Goal: Transaction & Acquisition: Register for event/course

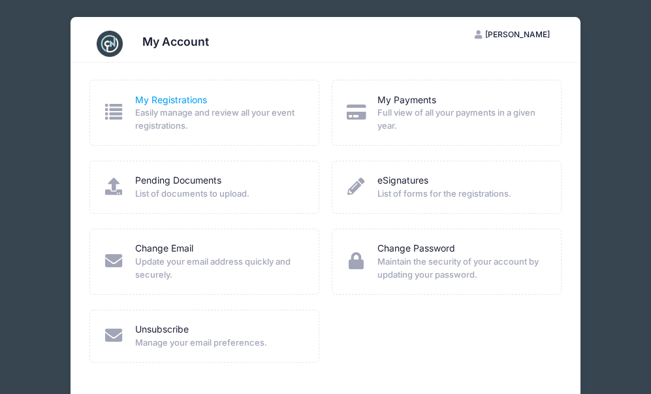
click at [157, 103] on link "My Registrations" at bounding box center [171, 100] width 72 height 14
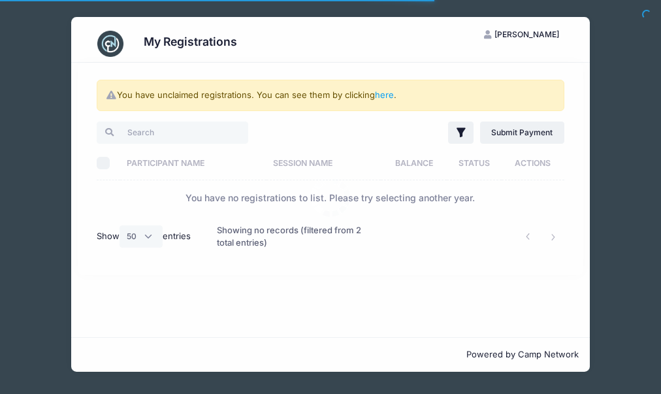
select select "50"
click at [165, 135] on input "search" at bounding box center [172, 133] width 151 height 22
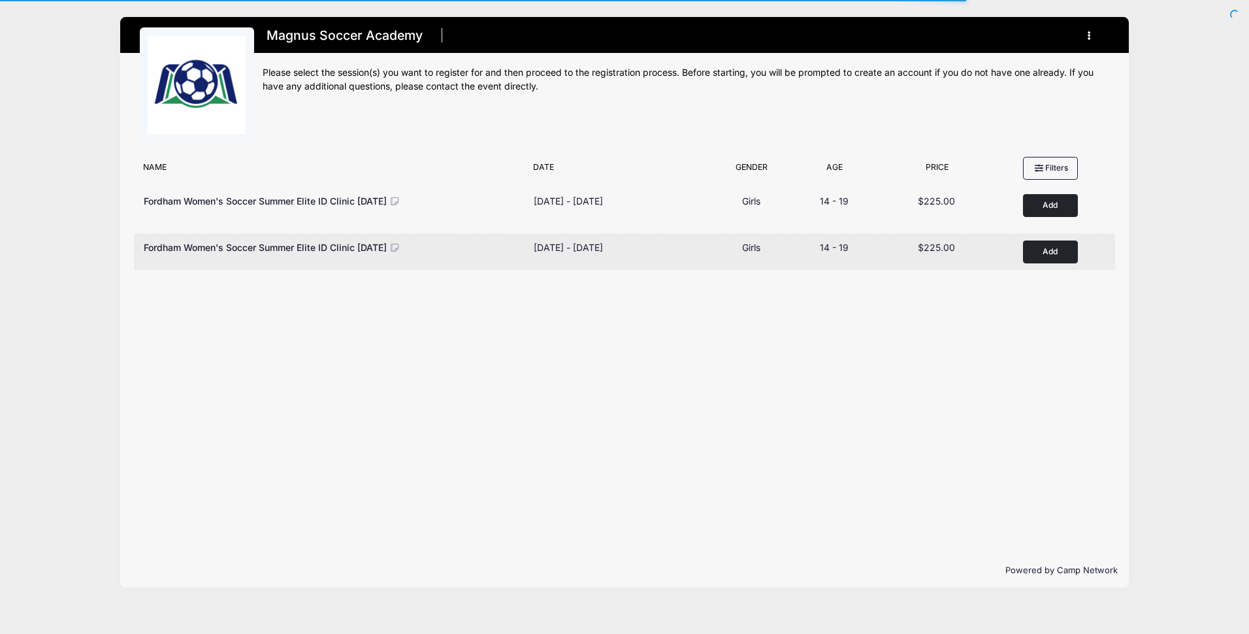
click at [1047, 242] on button "Add to Cart" at bounding box center [1050, 251] width 55 height 23
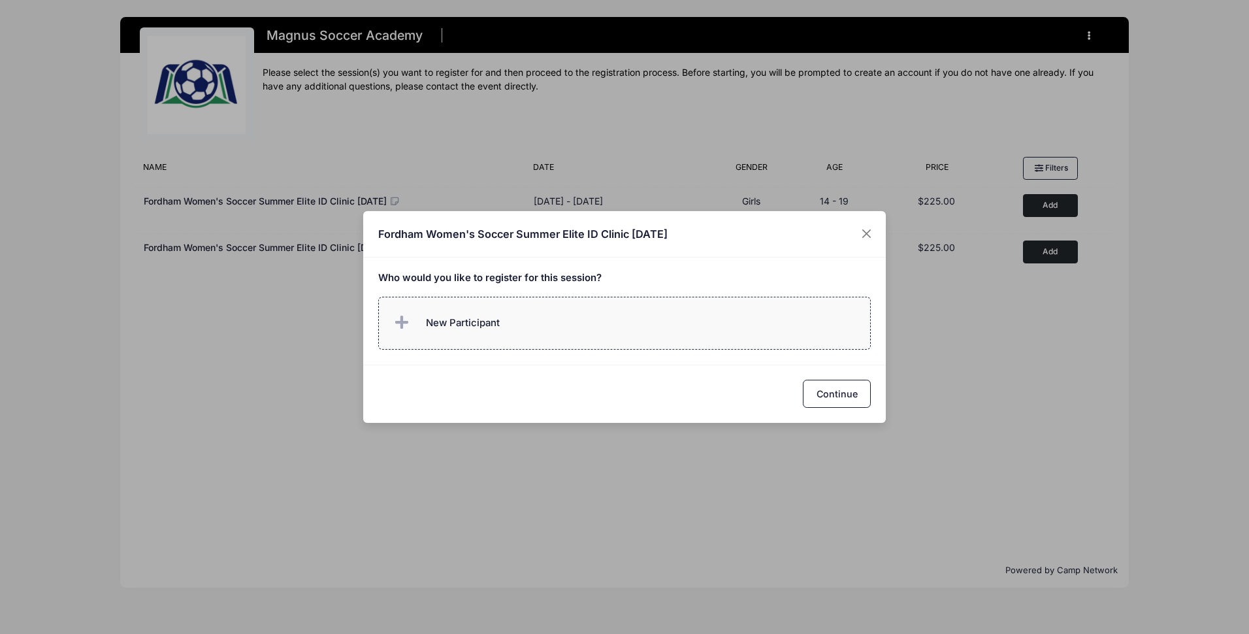
click at [669, 335] on label "New Participant" at bounding box center [624, 323] width 493 height 53
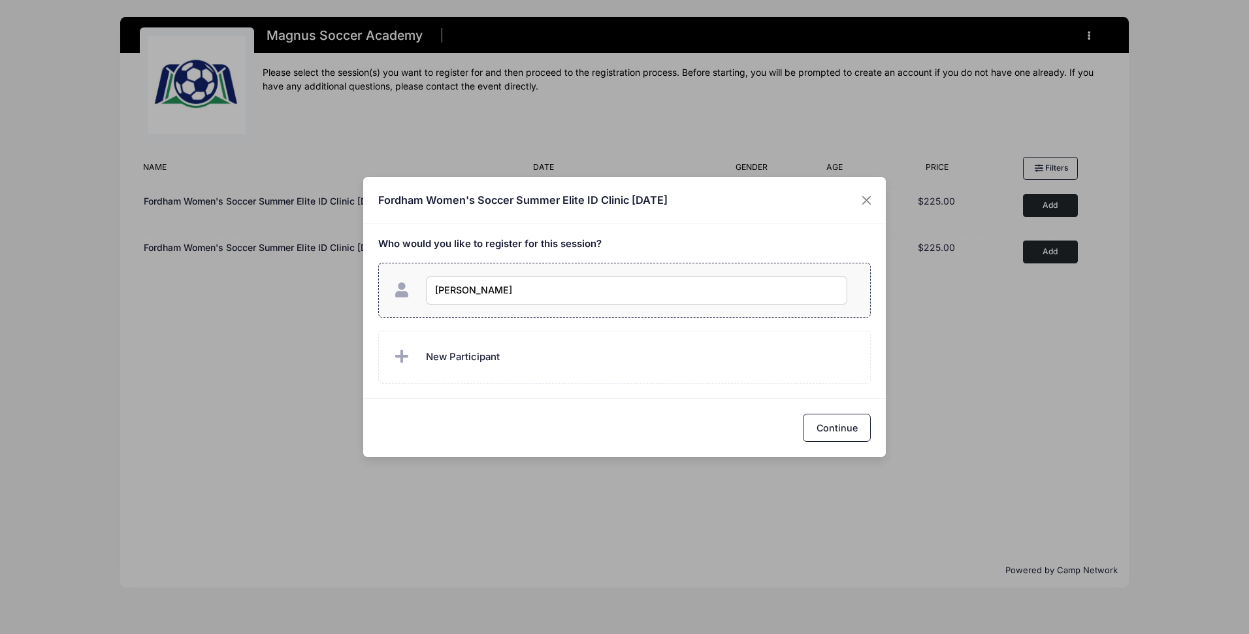
type input "[PERSON_NAME]"
checkbox input "true"
click at [854, 425] on button "Continue" at bounding box center [837, 428] width 68 height 28
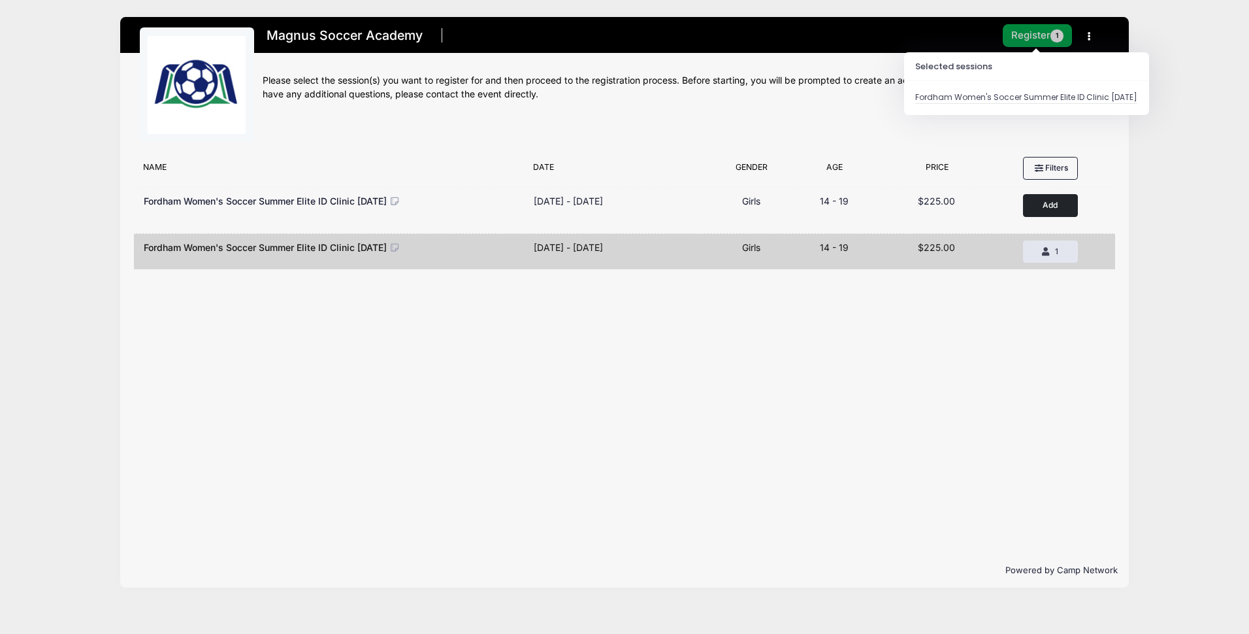
click at [1029, 38] on button "Register 1" at bounding box center [1037, 35] width 69 height 23
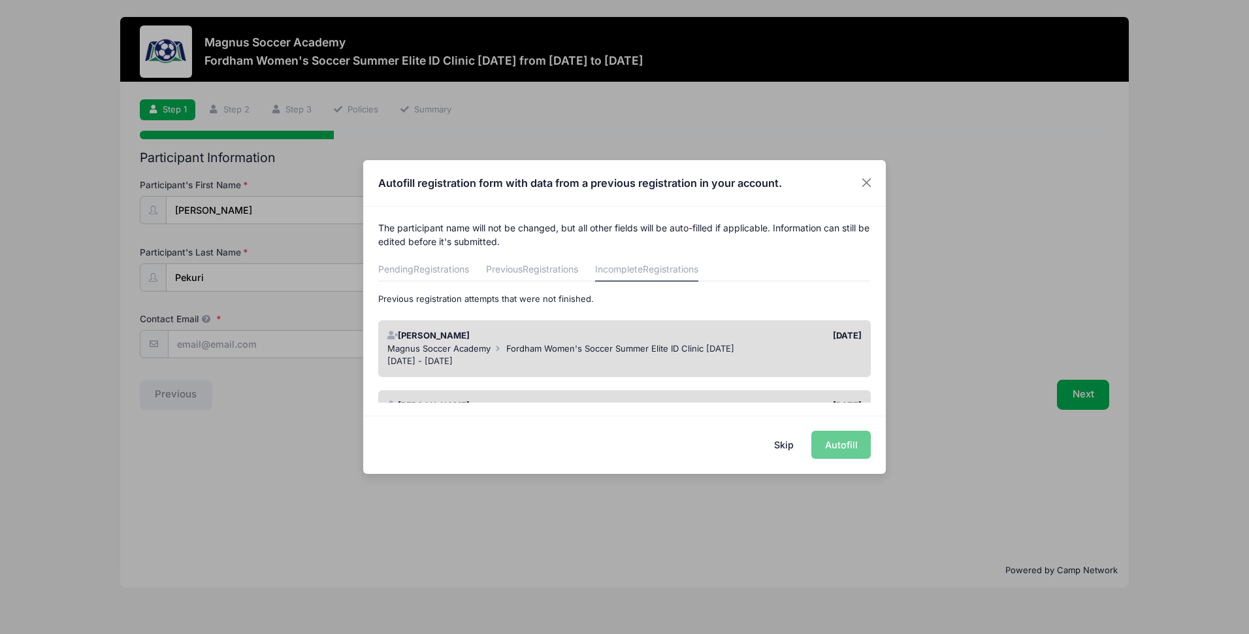
click at [787, 446] on button "Skip" at bounding box center [784, 445] width 46 height 28
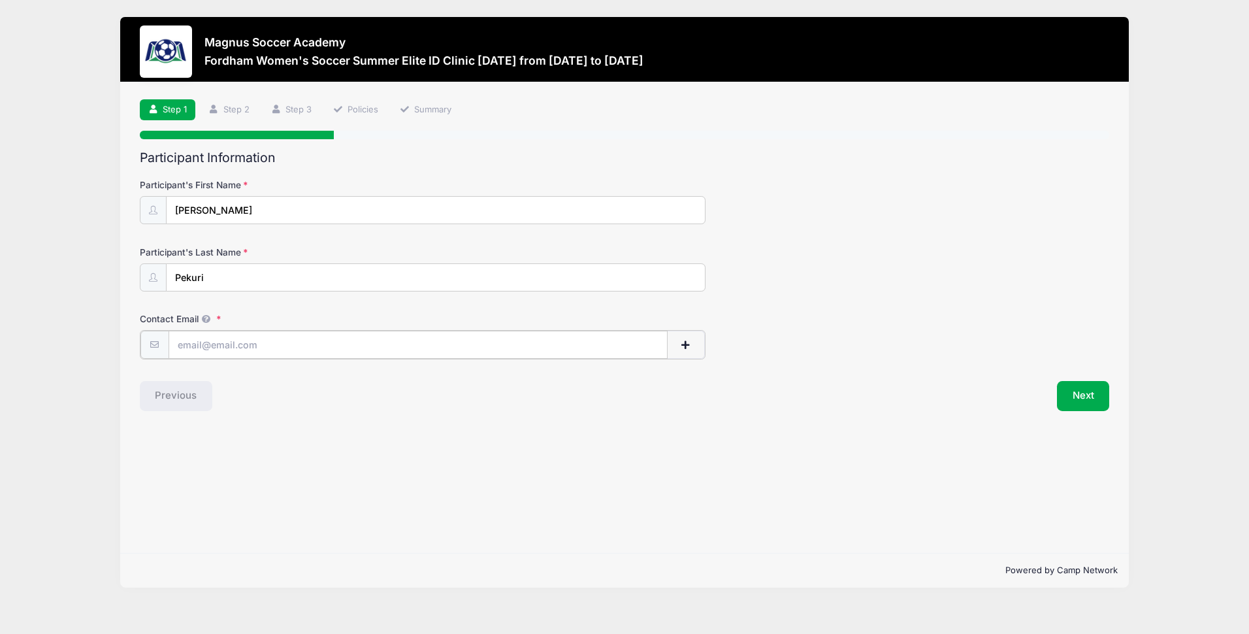
click at [216, 344] on input "Contact Email" at bounding box center [418, 345] width 499 height 28
type input "k"
type input "baileypekuri1@gmail.com"
click at [1079, 393] on button "Next" at bounding box center [1083, 395] width 53 height 30
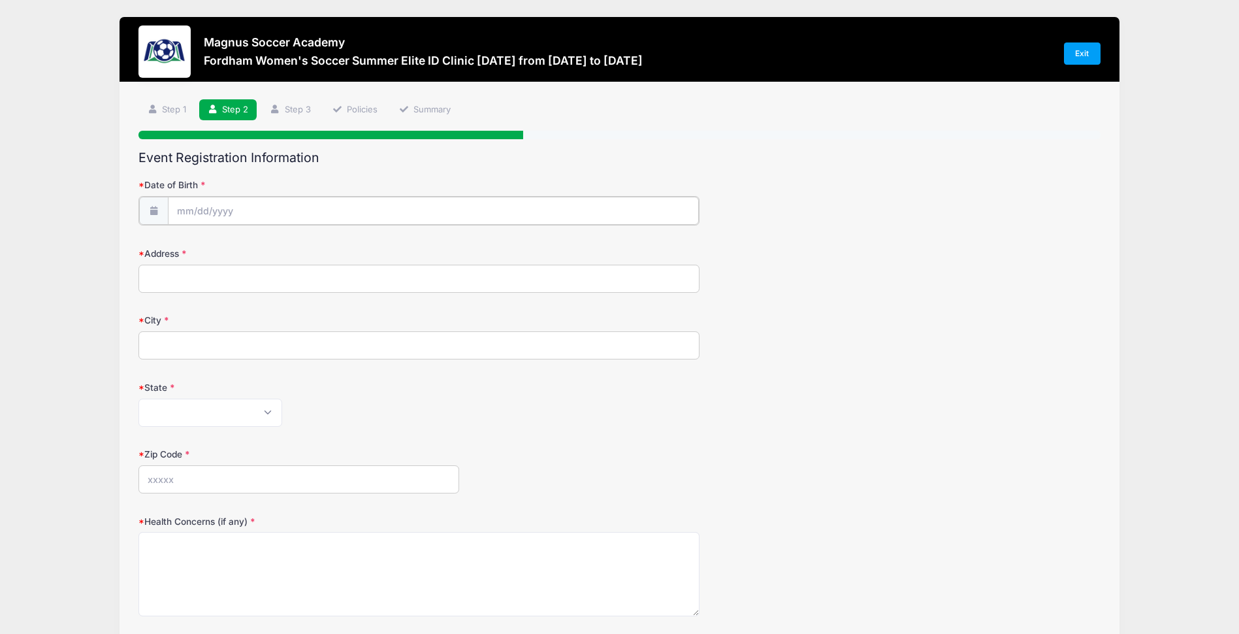
click at [276, 214] on input "Date of Birth" at bounding box center [434, 211] width 532 height 28
click at [304, 248] on span at bounding box center [306, 250] width 9 height 10
click at [304, 249] on span at bounding box center [306, 250] width 9 height 10
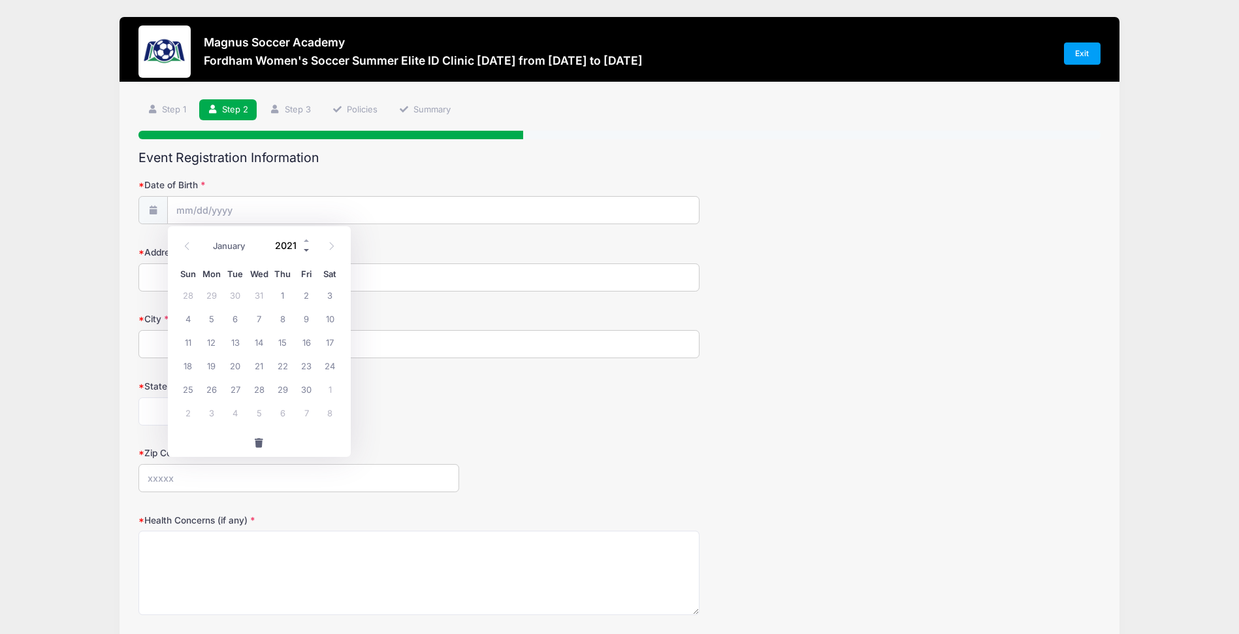
click at [304, 249] on span at bounding box center [306, 250] width 9 height 10
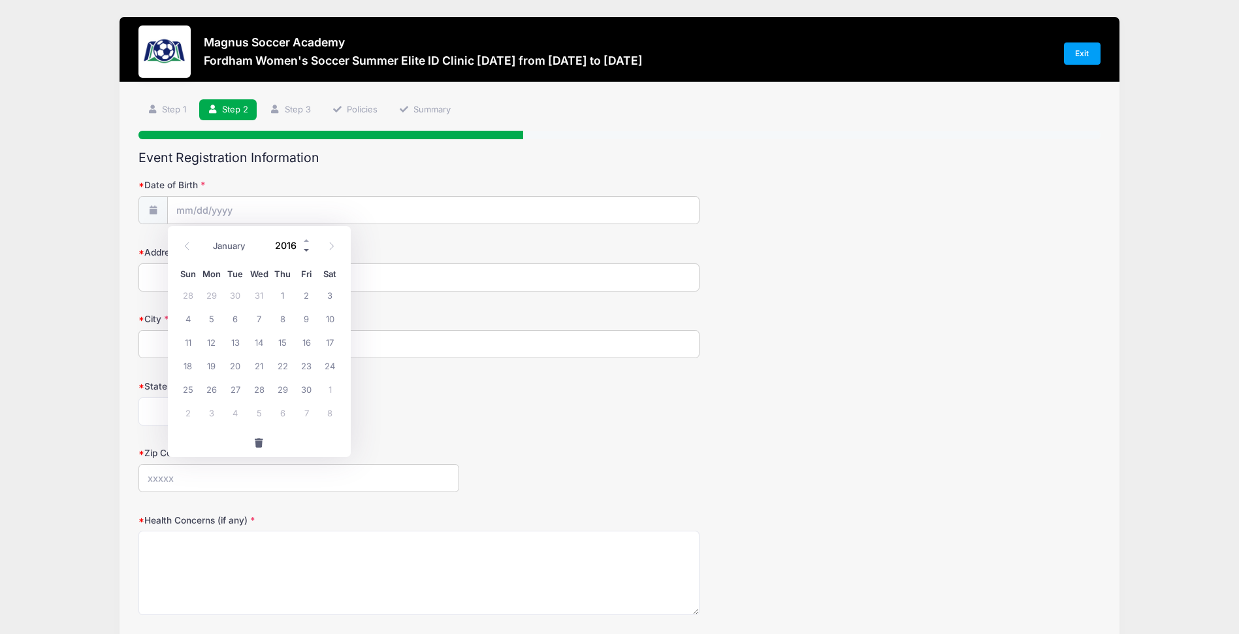
click at [304, 249] on span at bounding box center [306, 250] width 9 height 10
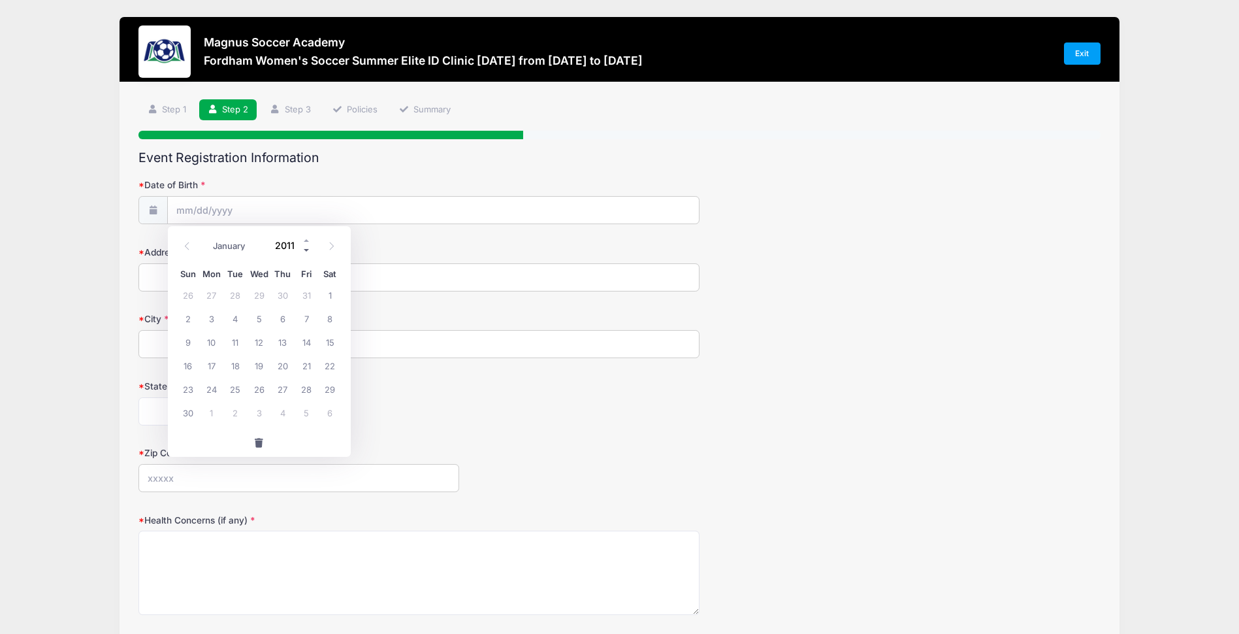
click at [304, 249] on span at bounding box center [306, 250] width 9 height 10
type input "2009"
click at [189, 248] on icon at bounding box center [187, 246] width 8 height 8
select select "7"
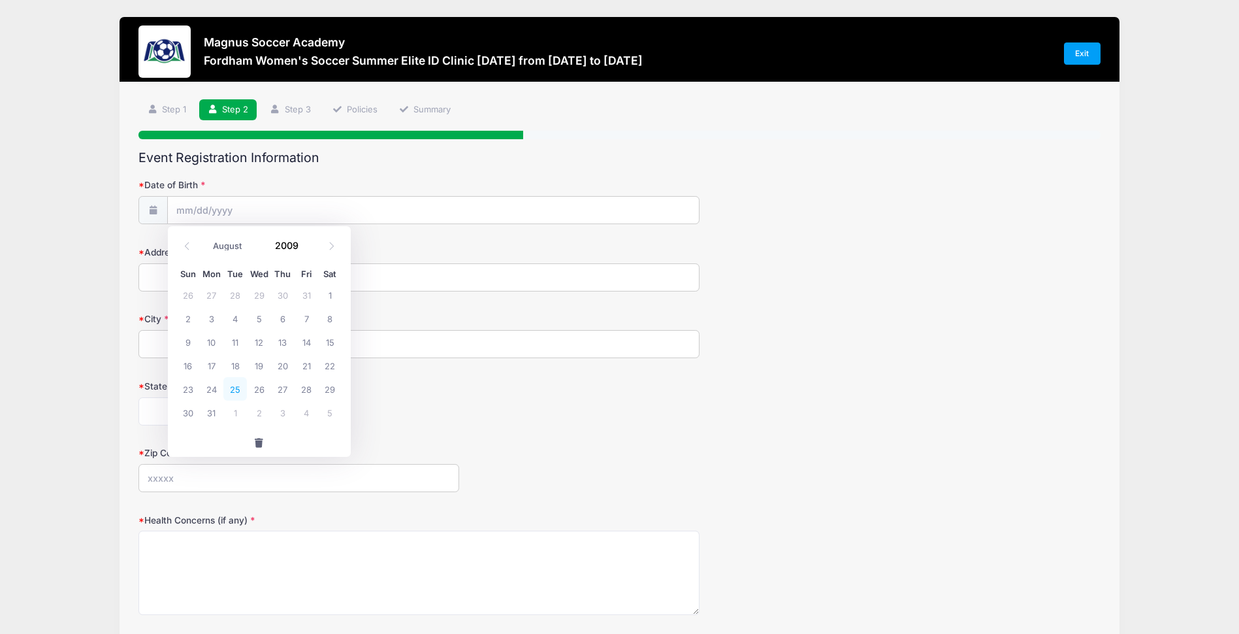
click at [227, 383] on span "25" at bounding box center [235, 389] width 24 height 24
type input "08/25/2009"
click at [228, 274] on input "Address" at bounding box center [418, 277] width 561 height 28
type input "107 edinboro lane"
type input "Reading"
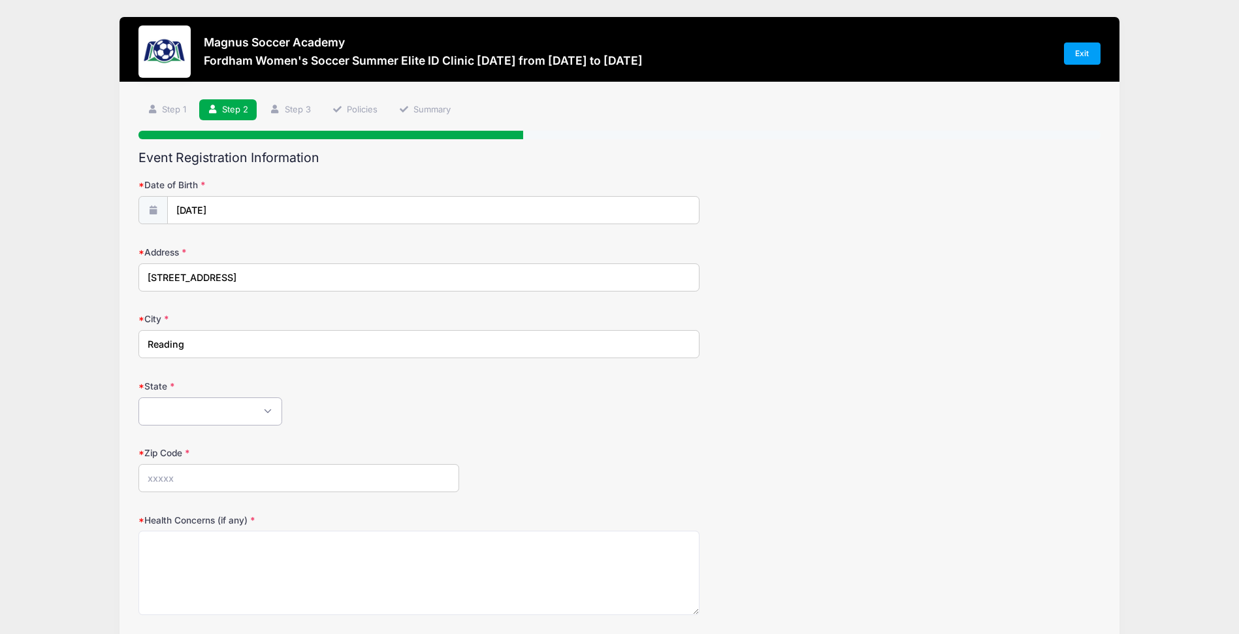
select select "PA"
type input "19605"
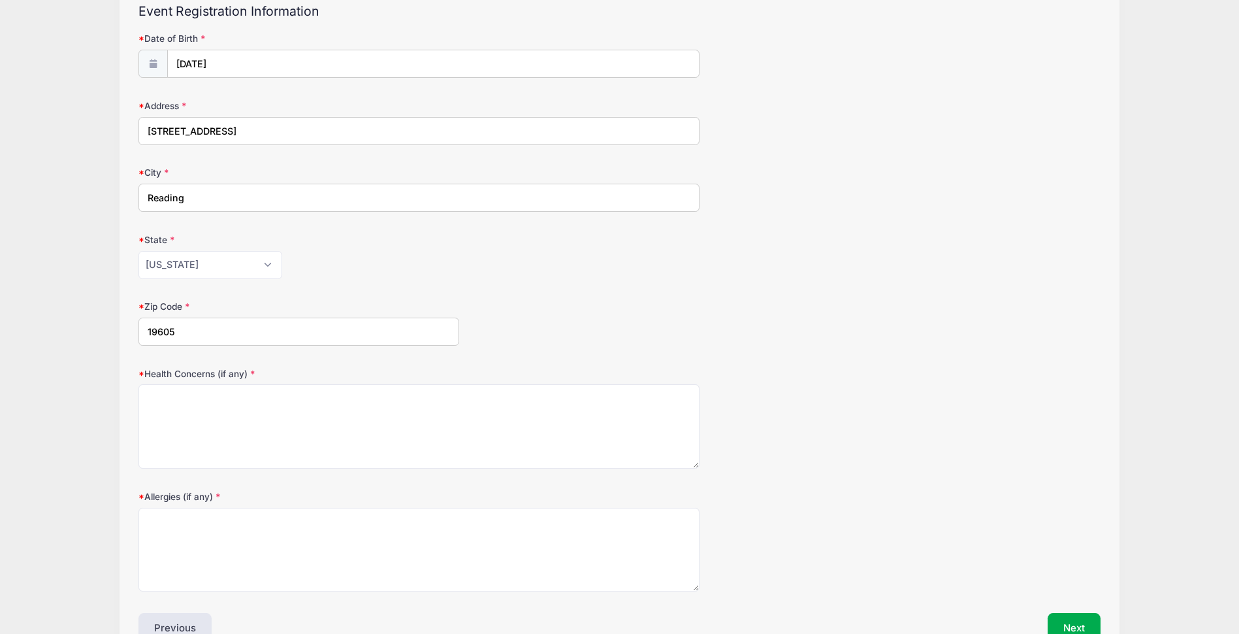
scroll to position [224, 0]
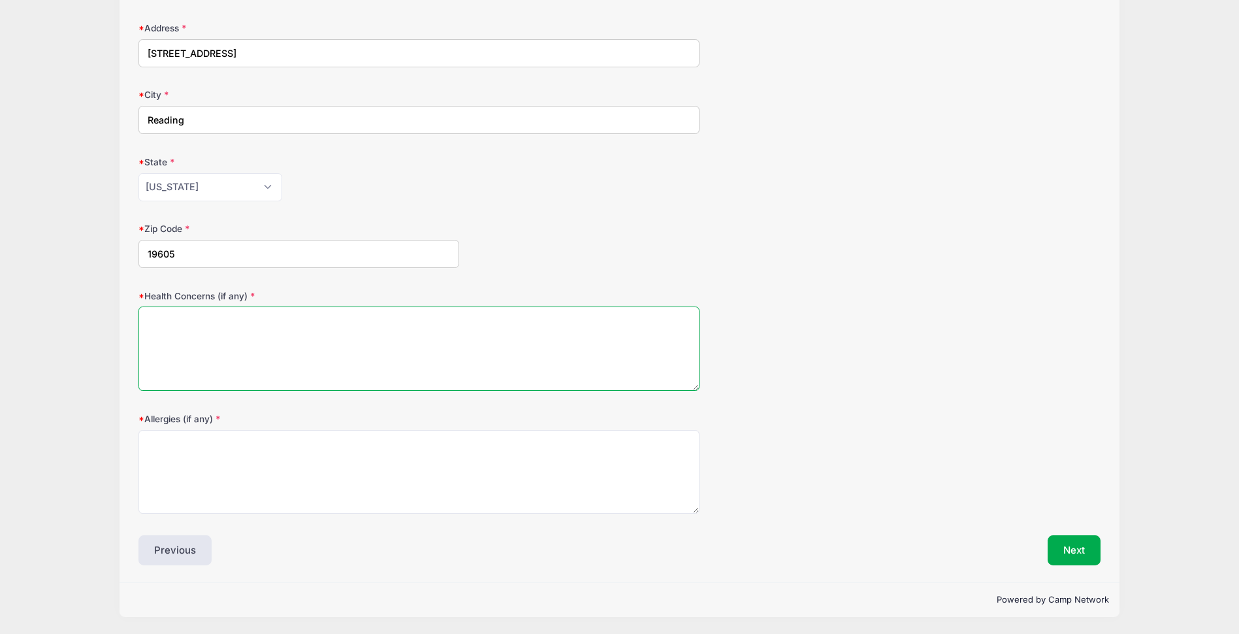
click at [282, 336] on textarea "Health Concerns (if any)" at bounding box center [418, 348] width 561 height 84
type textarea "non"
type textarea "none"
click at [285, 333] on textarea "non" at bounding box center [418, 348] width 561 height 84
type textarea "none"
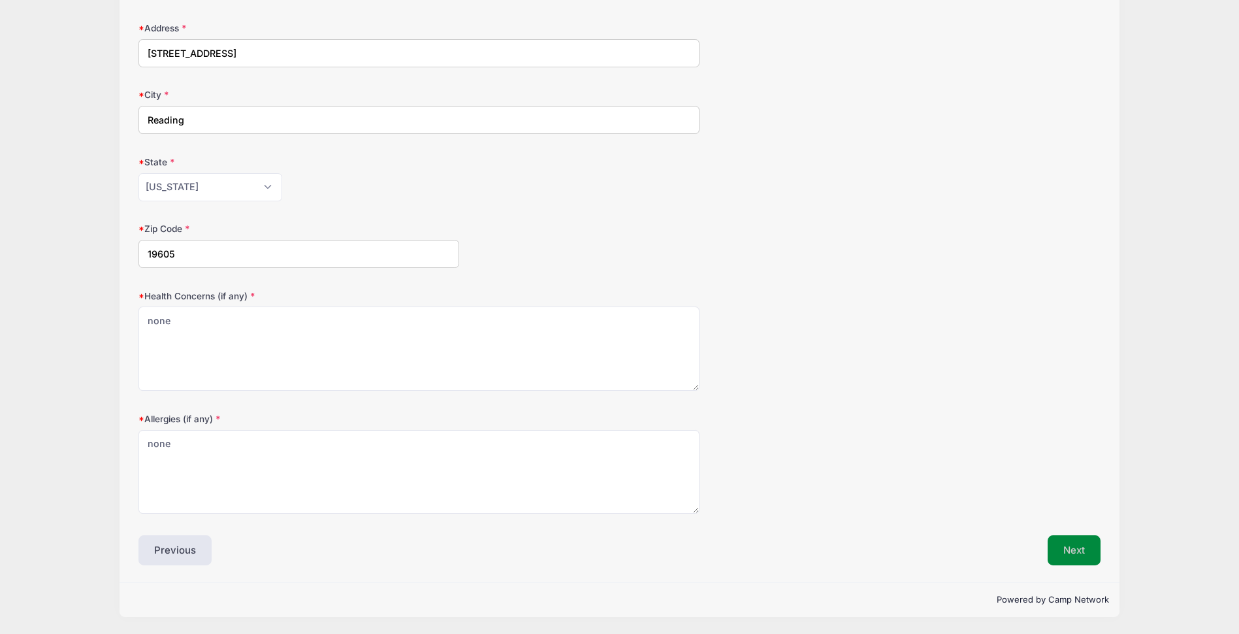
click at [1079, 555] on button "Next" at bounding box center [1074, 550] width 53 height 30
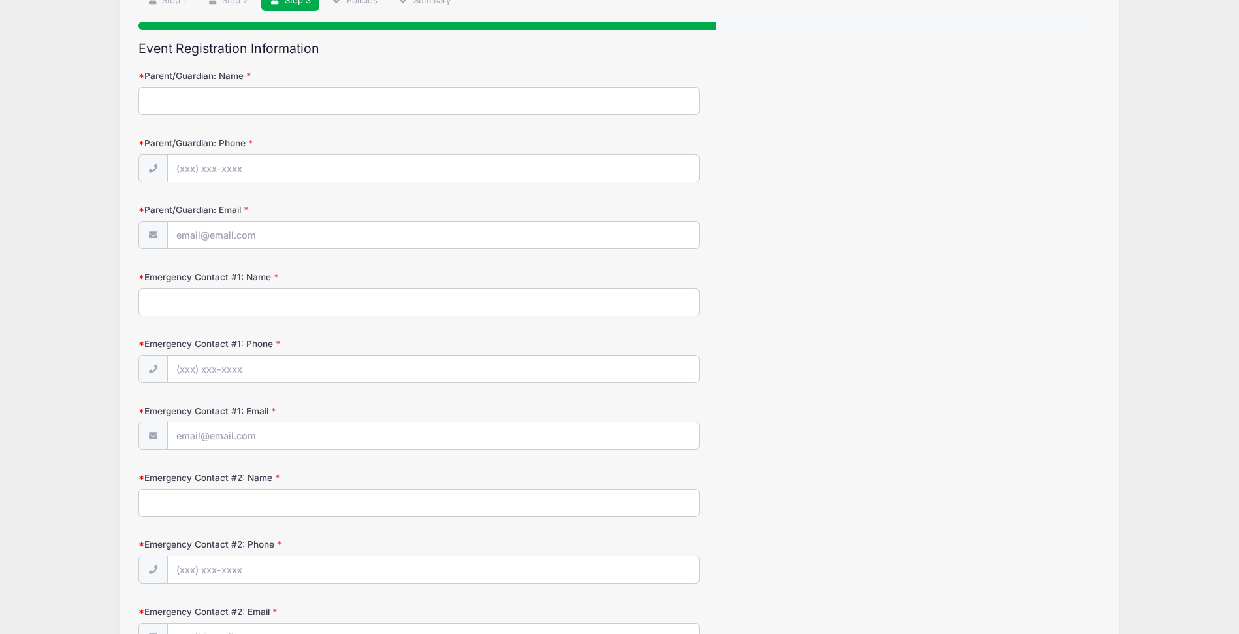
scroll to position [0, 0]
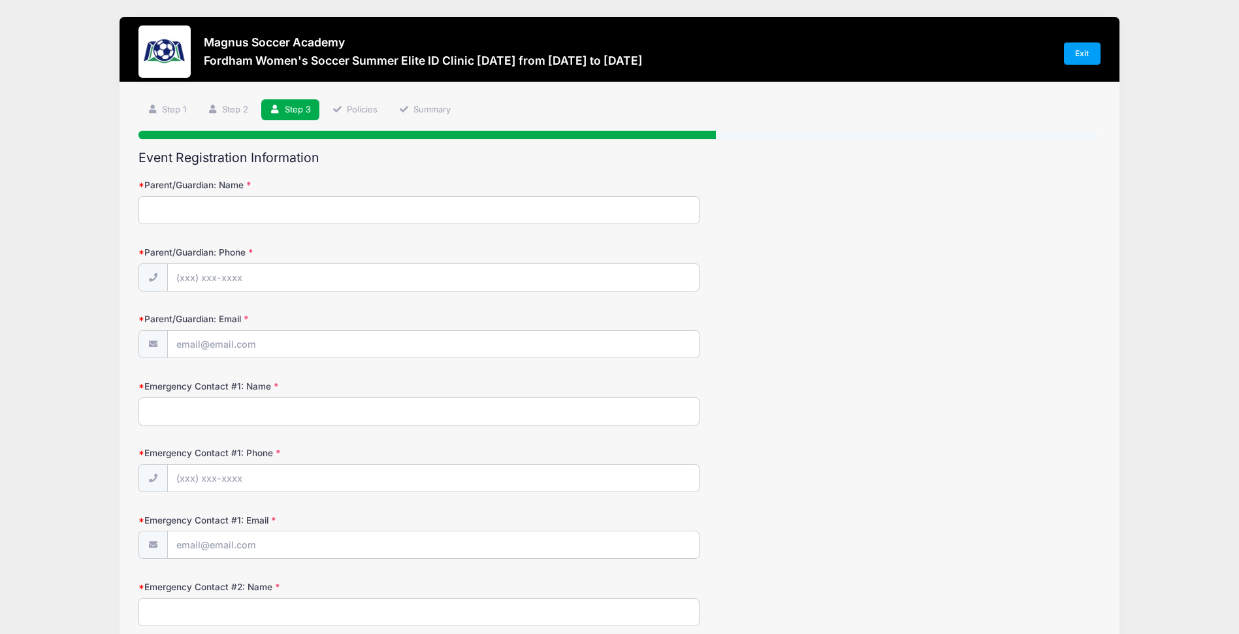
click at [191, 204] on input "Parent/Guardian: Name" at bounding box center [418, 210] width 561 height 28
type input "Mandy Rothermel"
type input "(610) 413-5856"
type input "malyro8@gmail.com"
type input "Kyle Pekuri"
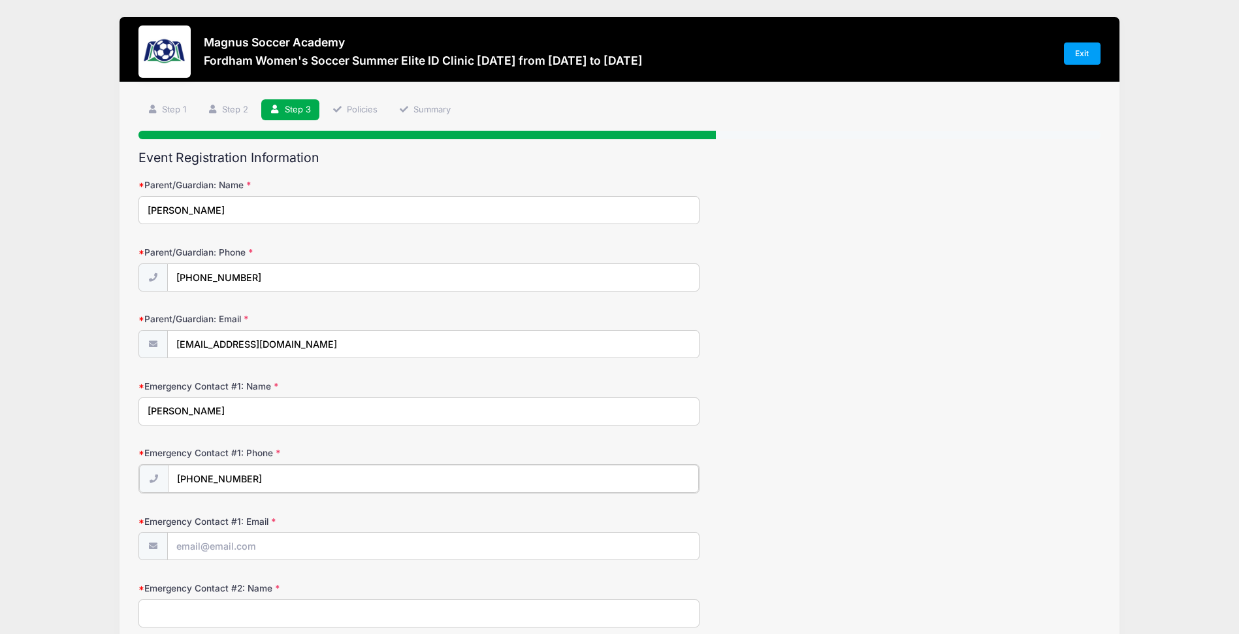
type input "(610) 914-8062"
type input "M"
type input "m"
type input "kylepekuri@gmail.com"
click at [253, 403] on input "Kyle Pekuri" at bounding box center [418, 411] width 561 height 28
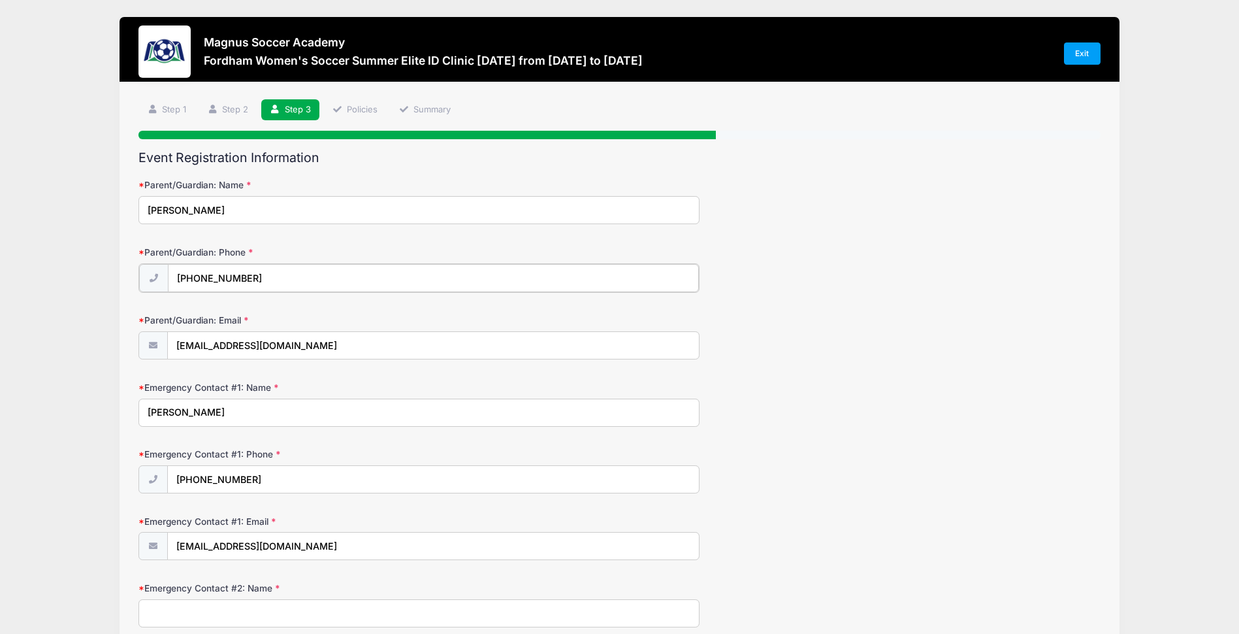
click at [274, 272] on input "(610) 413-5856" at bounding box center [434, 278] width 532 height 28
click at [283, 337] on input "malyro8@gmail.com" at bounding box center [434, 345] width 532 height 28
click at [539, 530] on div "Emergency Contact #1: Email kylepekuri@gmail.com" at bounding box center [619, 536] width 962 height 47
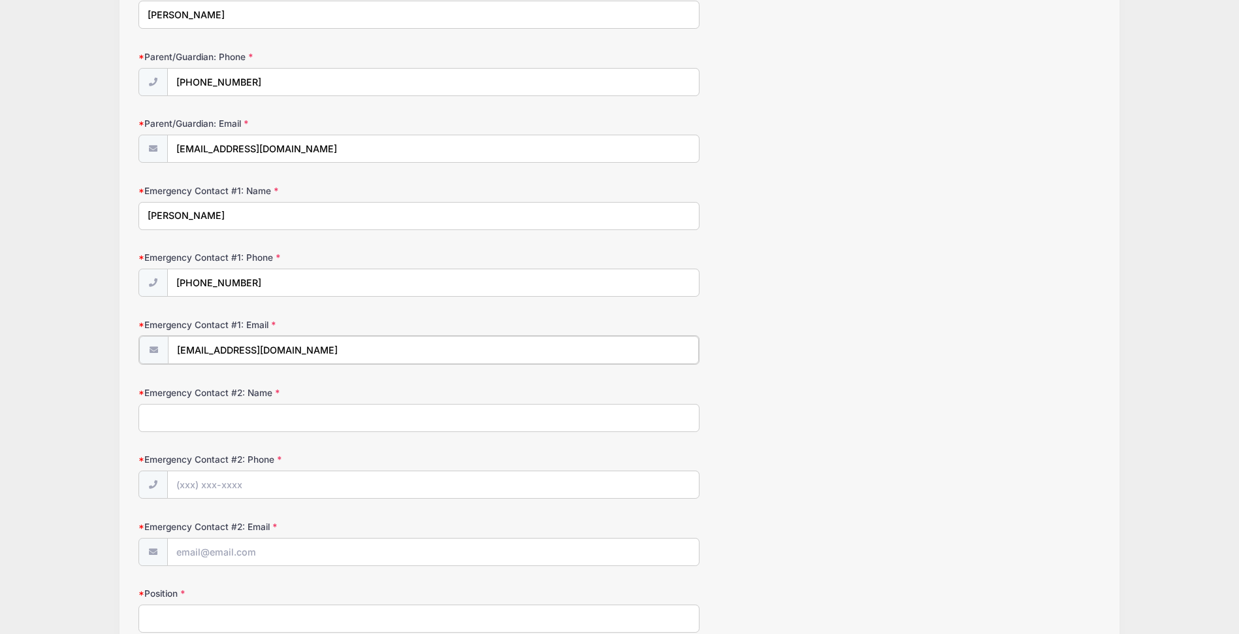
scroll to position [196, 0]
click at [285, 418] on input "Emergency Contact #2: Name" at bounding box center [418, 416] width 561 height 28
type input "Mandy Rothermel"
type input "(610) 413-5856"
type input "malyro8@gmail.com"
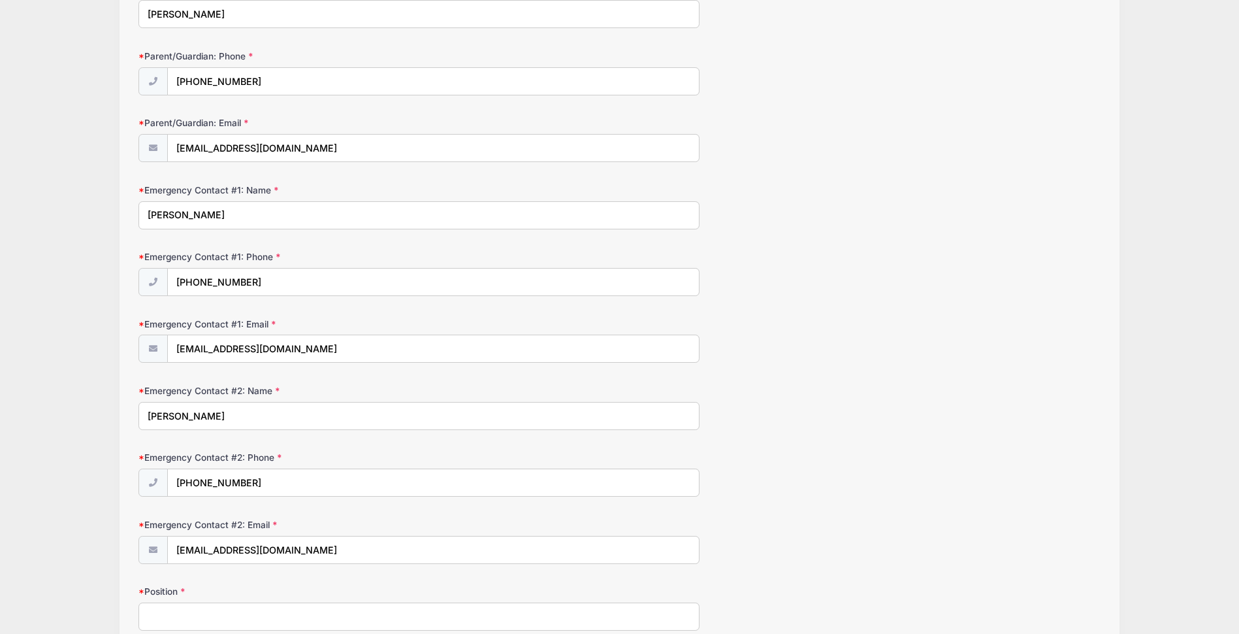
scroll to position [457, 0]
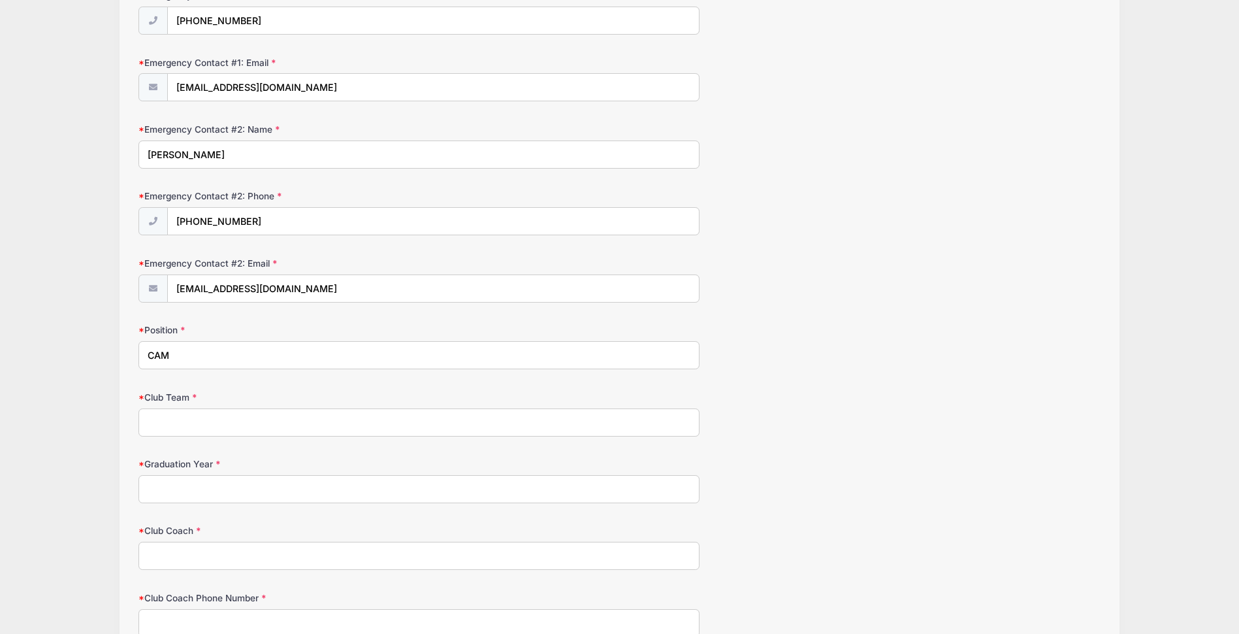
type input "CAM"
click at [515, 418] on input "Club Team" at bounding box center [418, 422] width 561 height 28
type input "Reading Rage Surg"
click at [250, 351] on input "CAM" at bounding box center [418, 355] width 561 height 28
click at [158, 357] on input "CAM" at bounding box center [418, 355] width 561 height 28
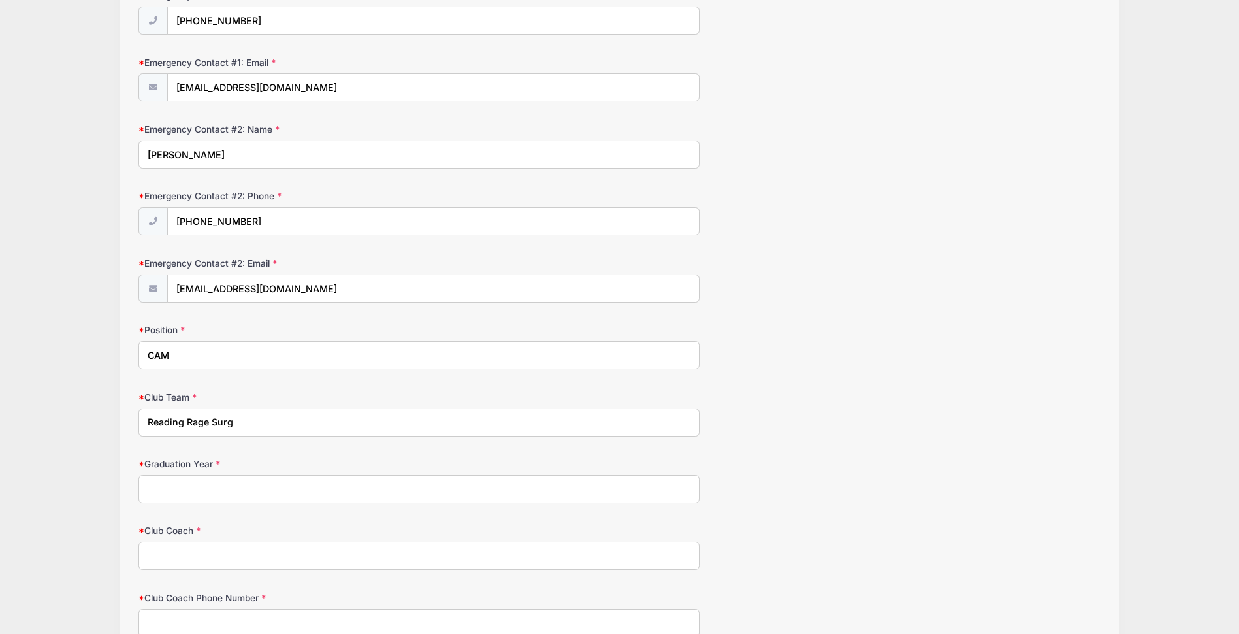
click at [151, 348] on input "CAM" at bounding box center [418, 355] width 561 height 28
type input "CDM/CAM"
click at [273, 416] on input "Reading Rage Surg" at bounding box center [418, 422] width 561 height 28
type input "Reading Rage Surf 09"
click at [280, 486] on input "Graduation Year" at bounding box center [418, 489] width 561 height 28
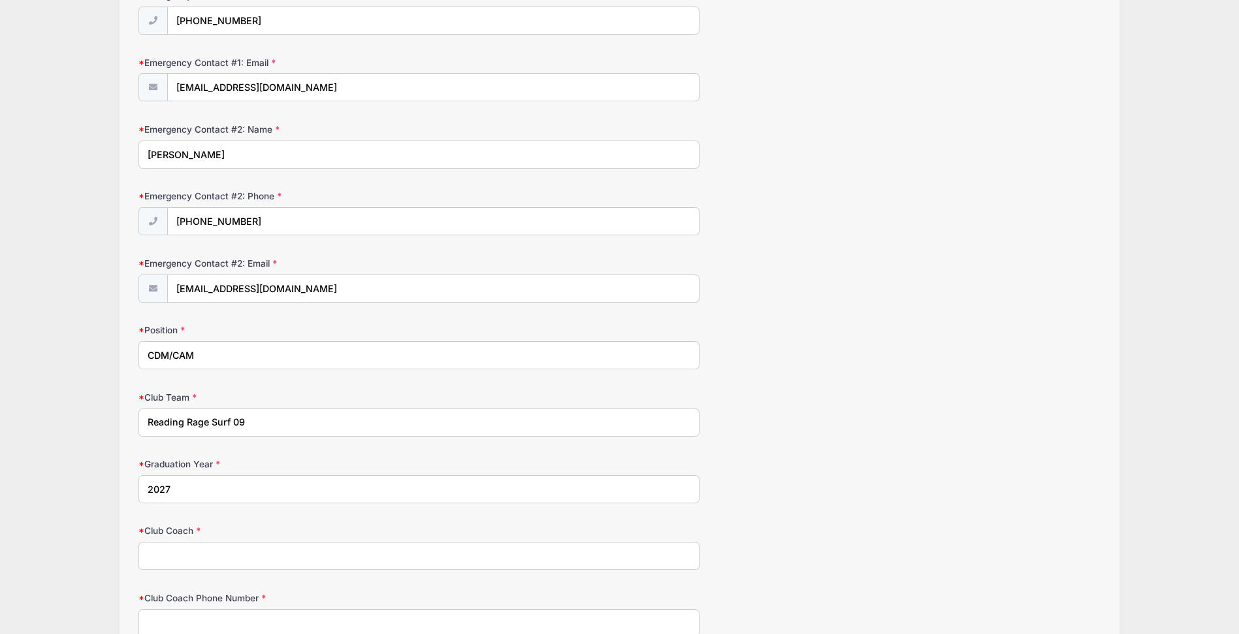
type input "2027"
type input "Sean Murphy"
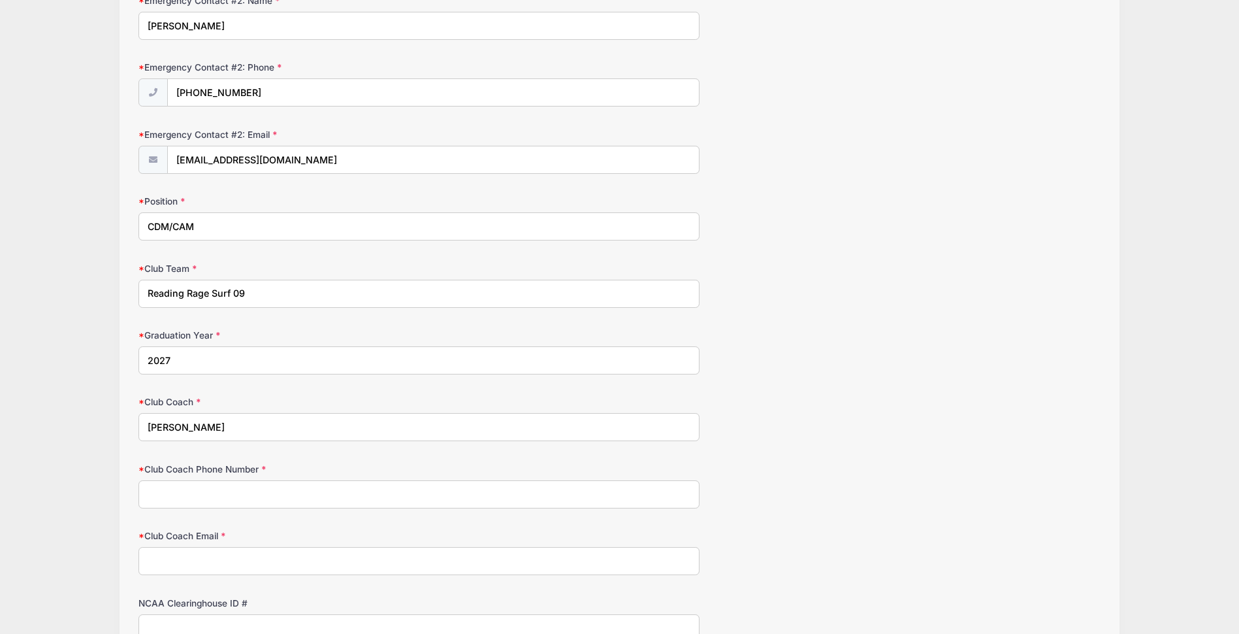
scroll to position [714, 0]
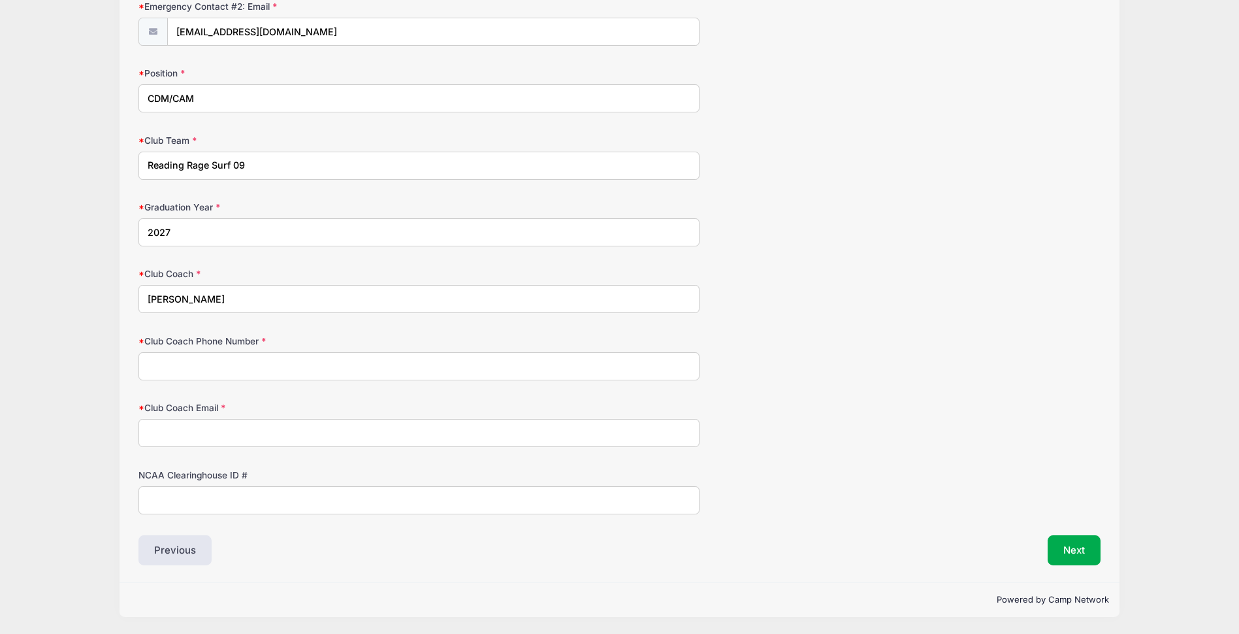
click at [220, 489] on input "NCAA Clearinghouse ID #" at bounding box center [418, 500] width 561 height 28
type input "2508690329"
click at [228, 439] on input "Club Coach Email" at bounding box center [418, 433] width 561 height 28
type input "smurphy@ragesoccerclub.com"
click at [257, 365] on input "Club Coach Phone Number" at bounding box center [418, 366] width 561 height 28
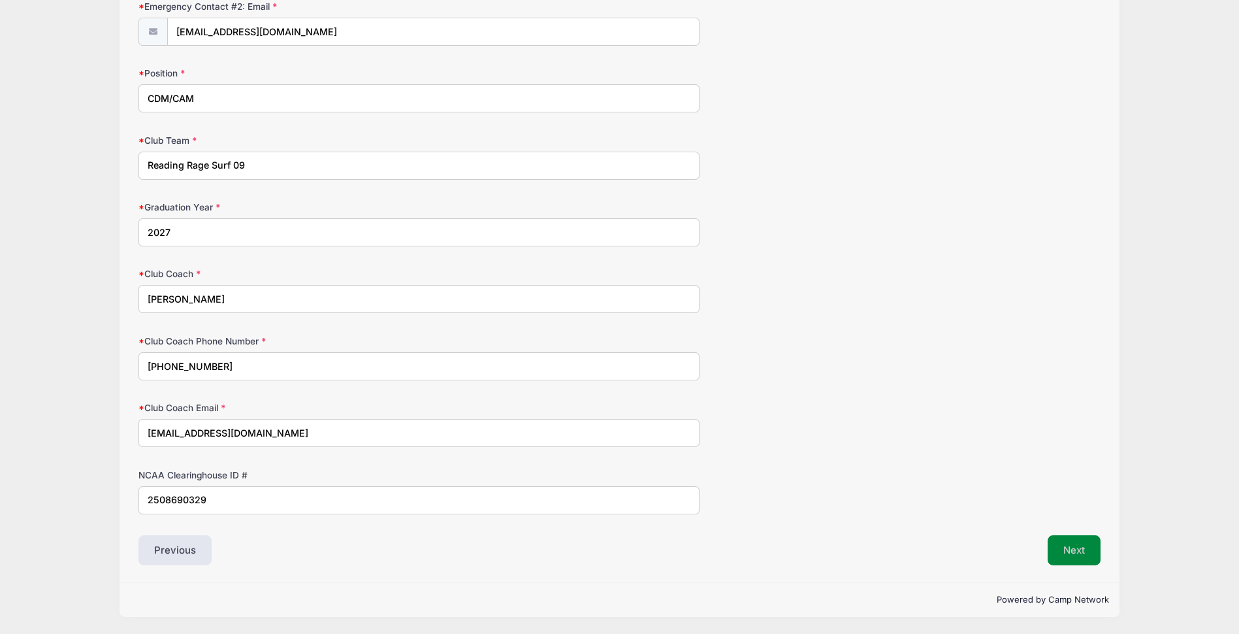
type input "610-781-4300"
click at [1067, 546] on button "Next" at bounding box center [1074, 550] width 53 height 30
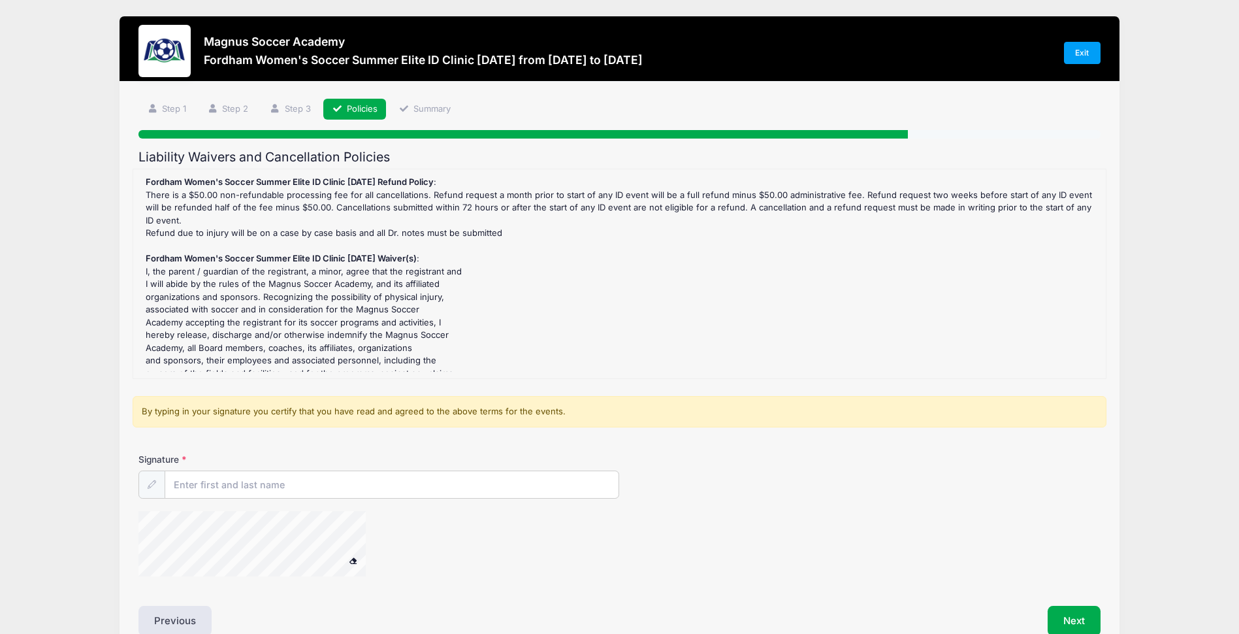
scroll to position [0, 0]
click at [344, 485] on input "Signature" at bounding box center [391, 486] width 453 height 28
type input "Mandy Rothermel"
click at [385, 553] on div at bounding box center [268, 546] width 261 height 69
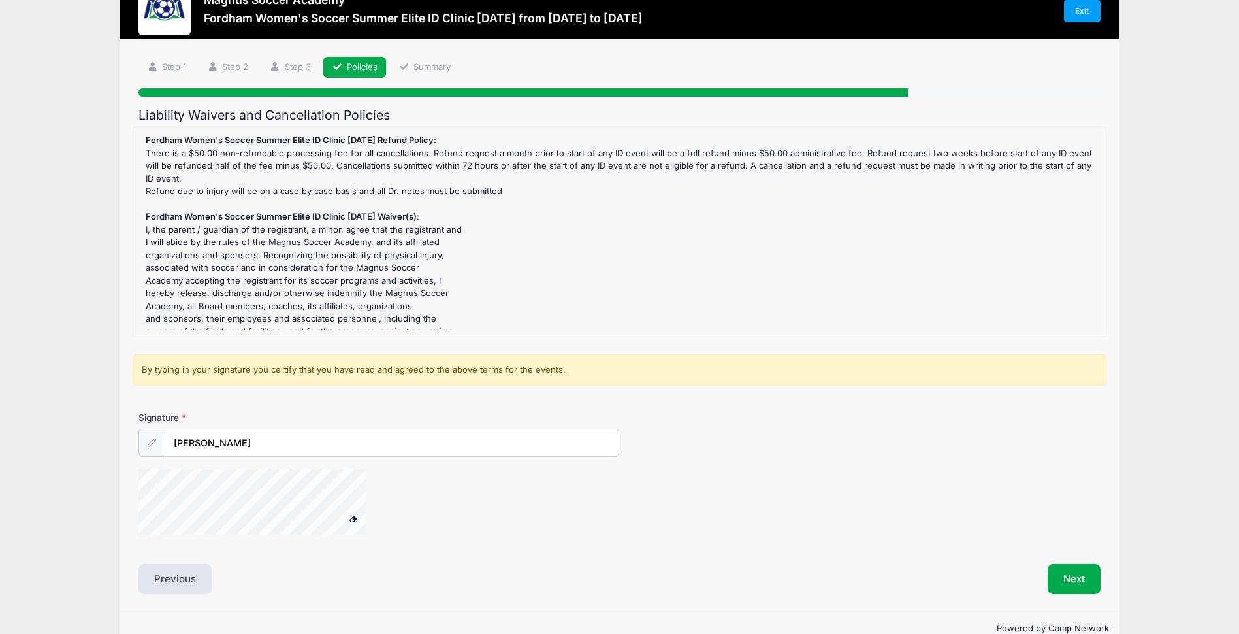
scroll to position [65, 0]
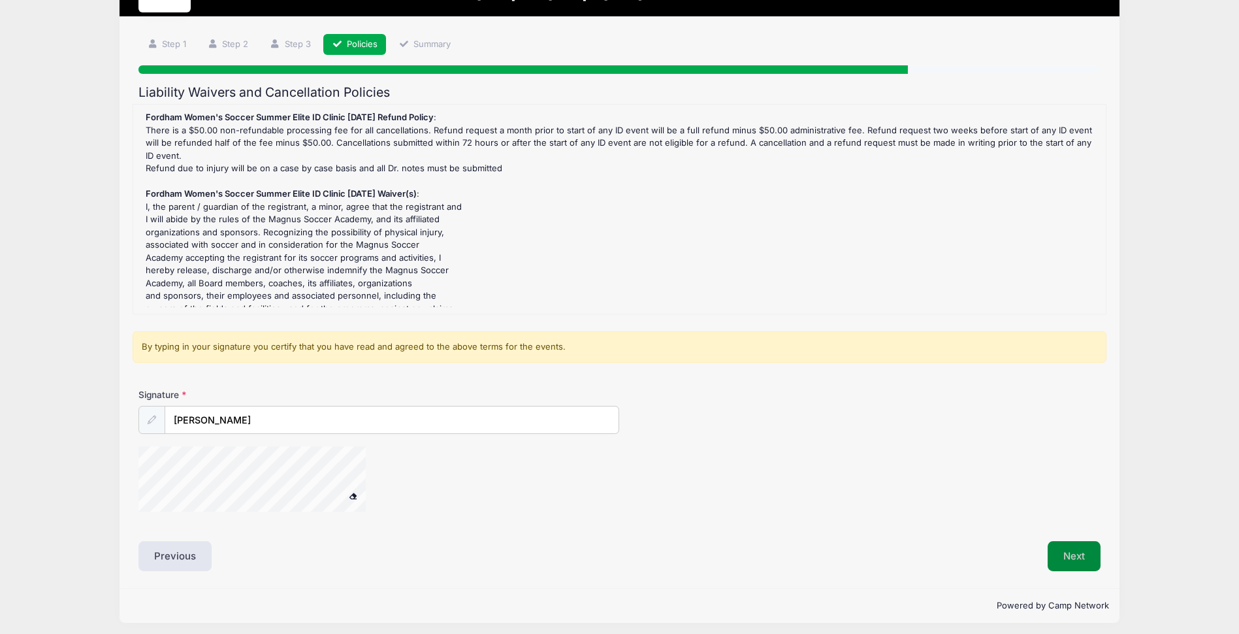
click at [1075, 562] on button "Next" at bounding box center [1074, 556] width 53 height 30
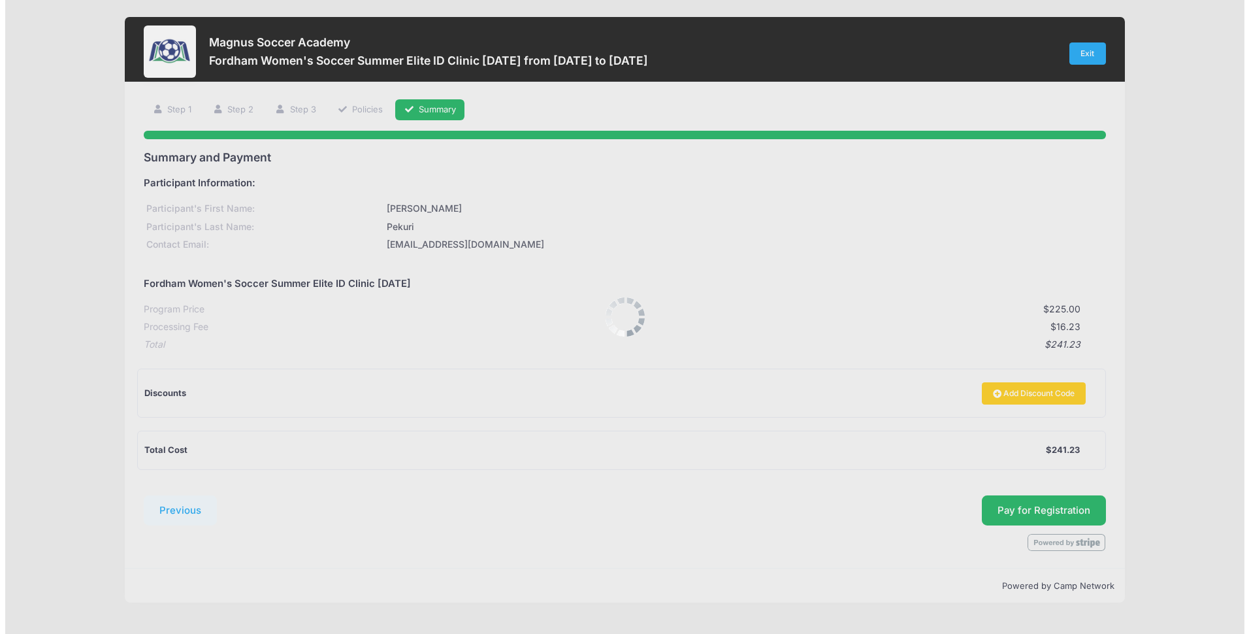
scroll to position [0, 0]
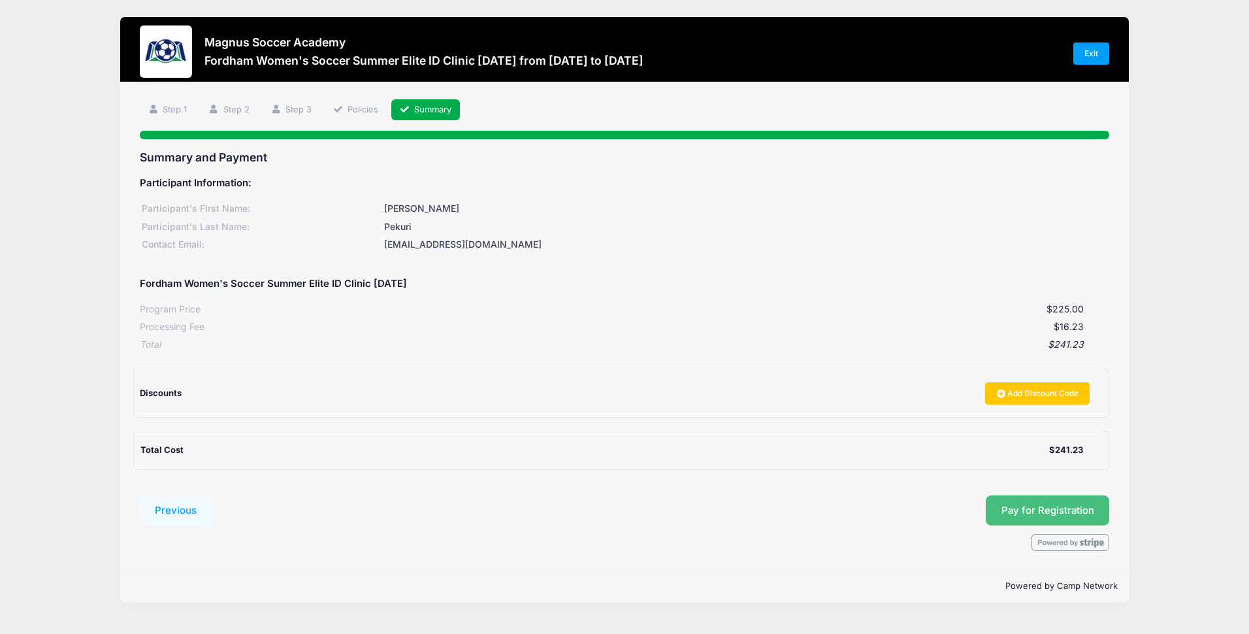
click at [1038, 502] on button "Pay for Registration" at bounding box center [1048, 510] width 124 height 30
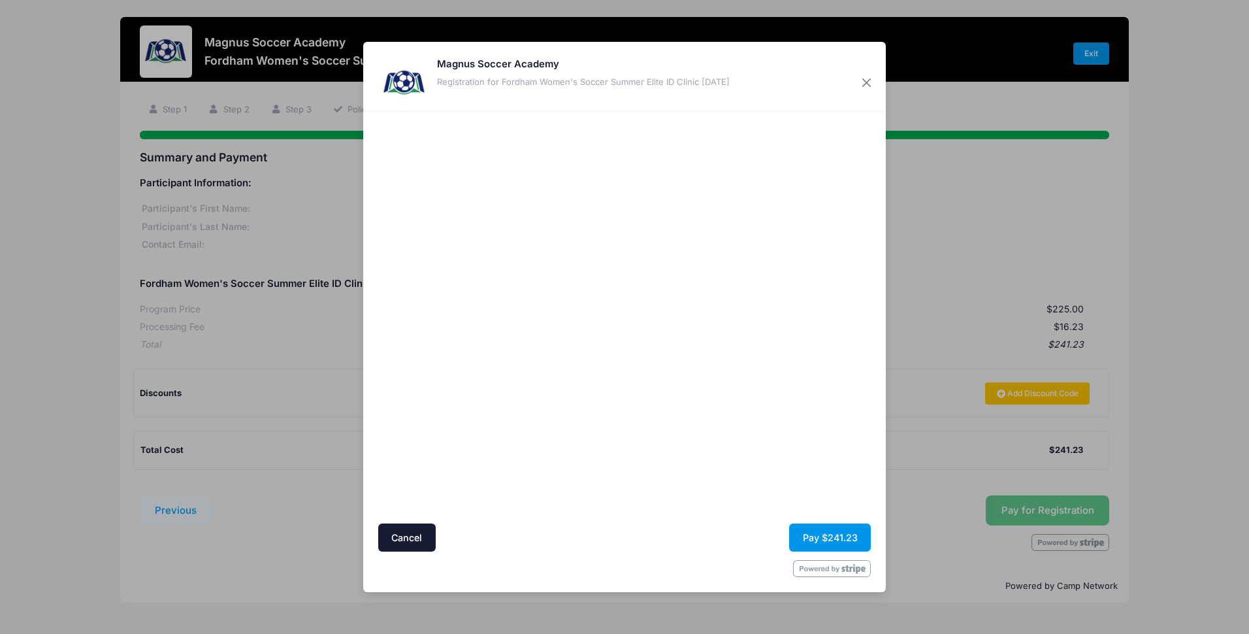
click at [821, 530] on button "Pay $241.23" at bounding box center [830, 537] width 82 height 28
click at [866, 82] on button "Close" at bounding box center [867, 83] width 24 height 24
